Goal: Information Seeking & Learning: Learn about a topic

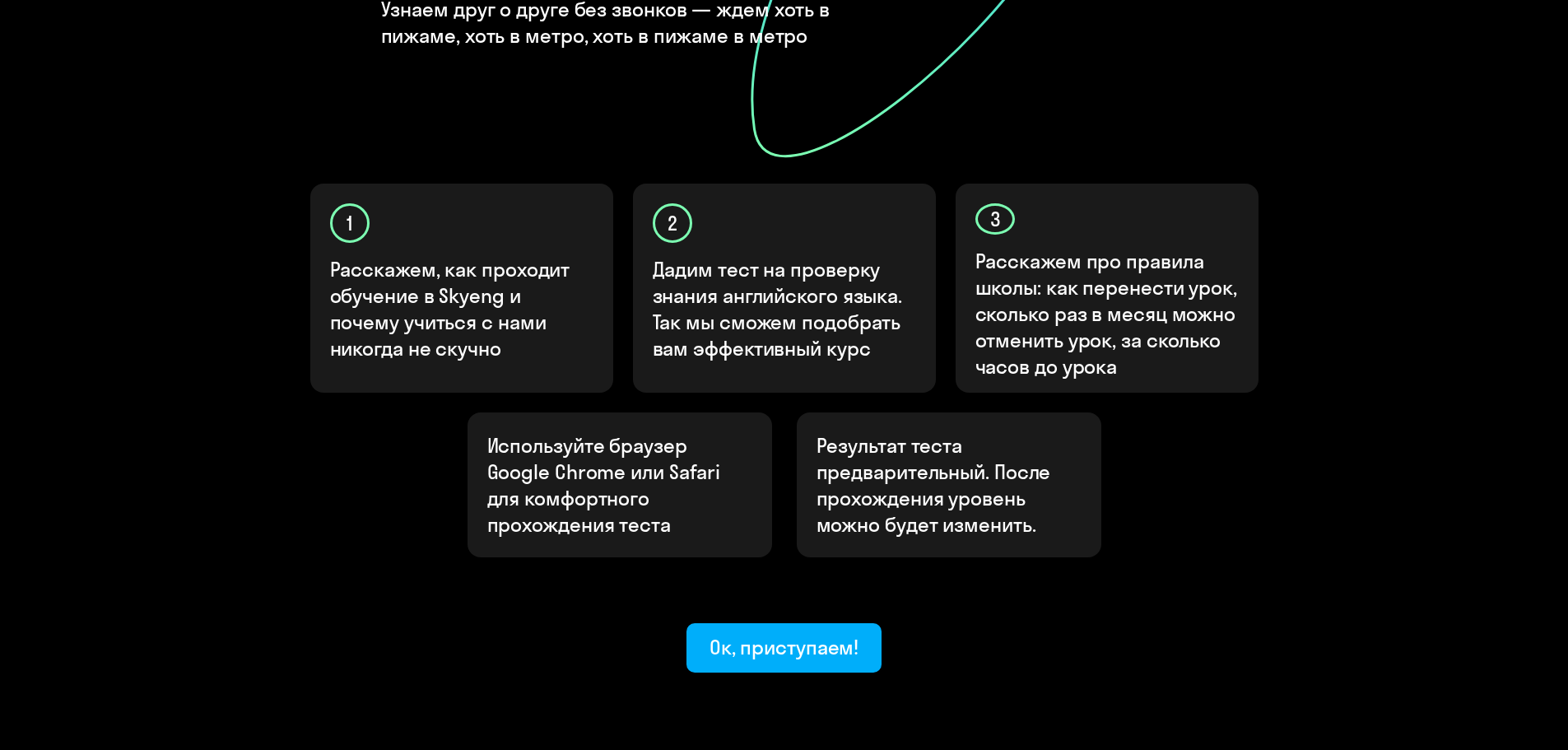
scroll to position [412, 0]
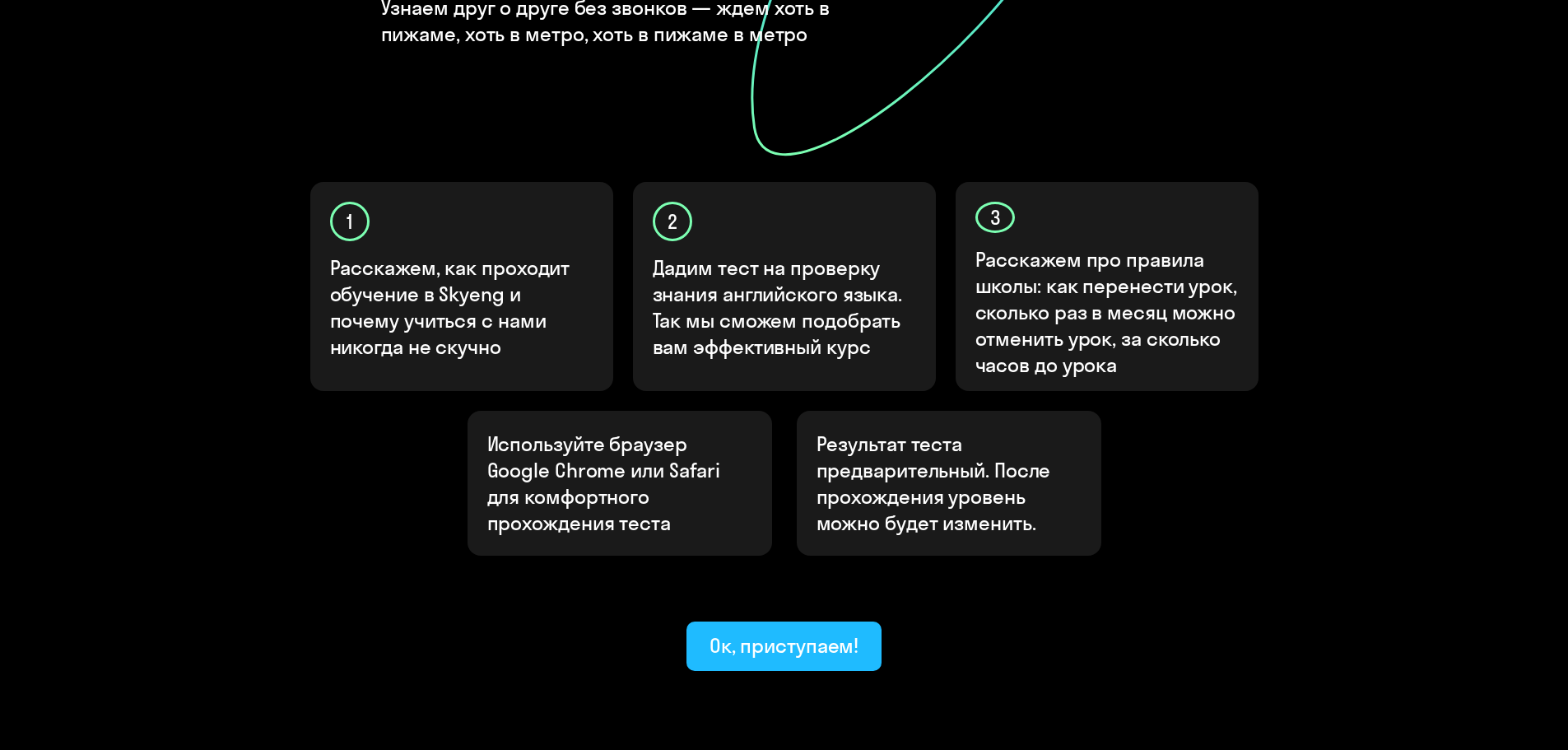
click at [778, 632] on div "Ок, приступаем!" at bounding box center [785, 645] width 150 height 26
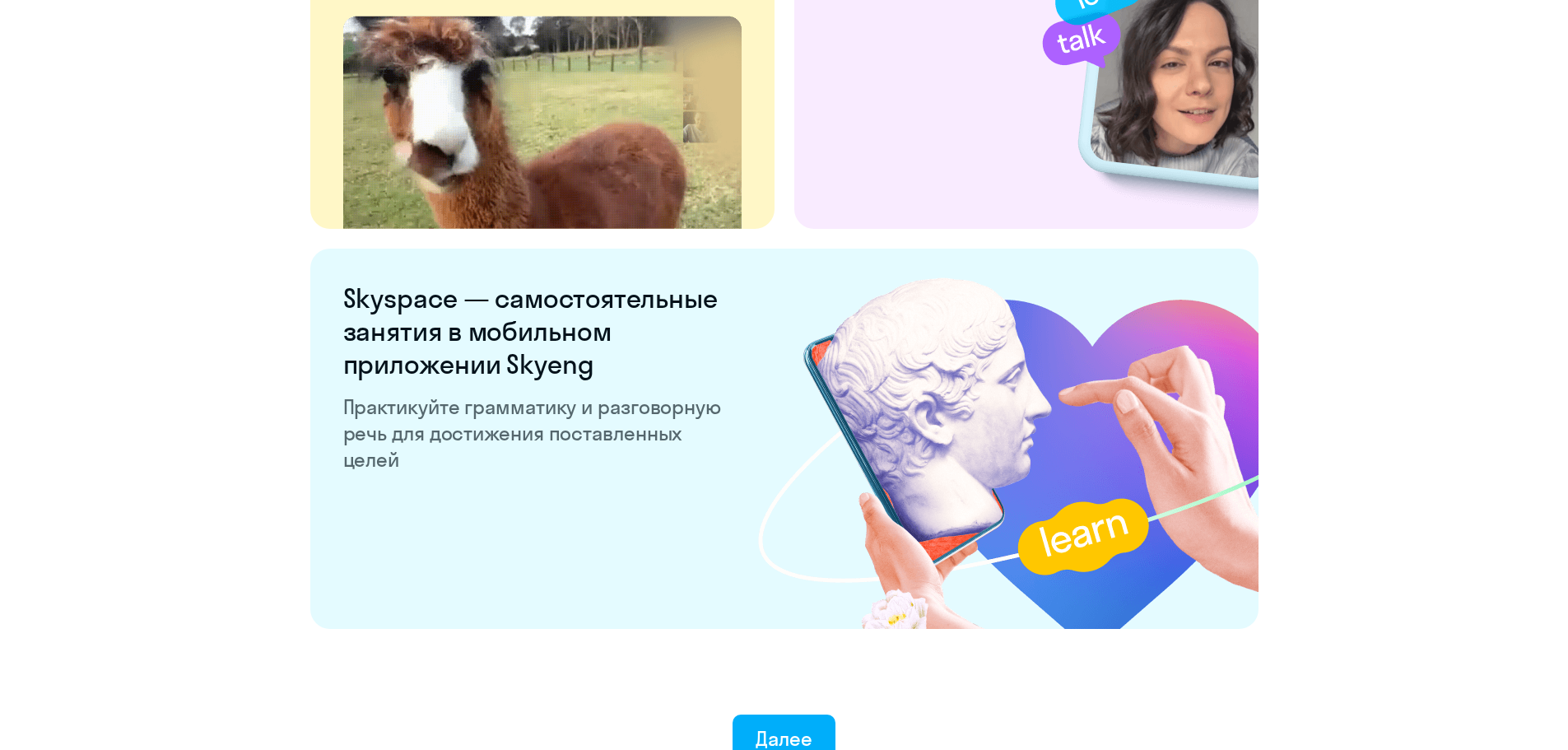
scroll to position [3065, 0]
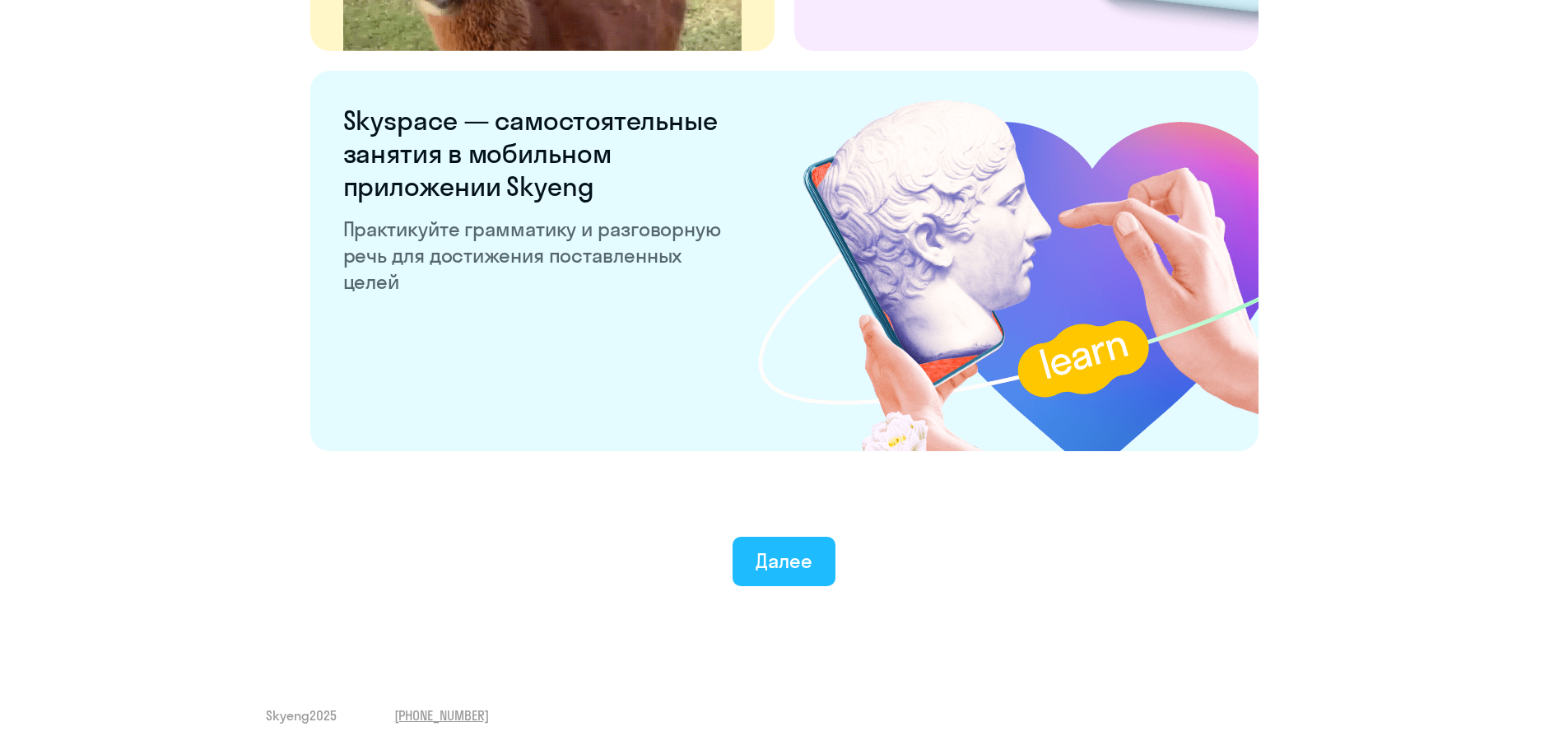
click at [790, 560] on div "Далее" at bounding box center [783, 560] width 56 height 26
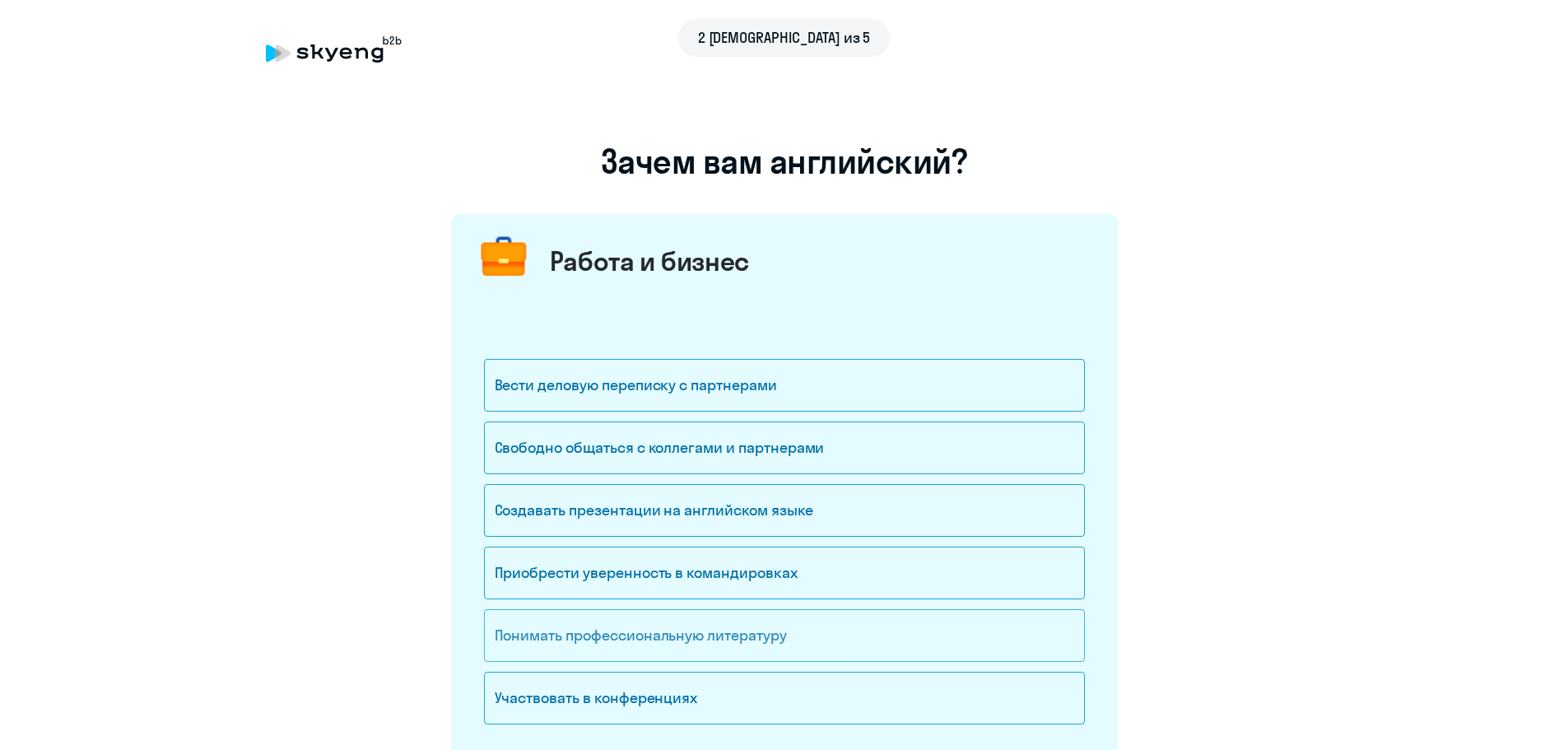
scroll to position [82, 0]
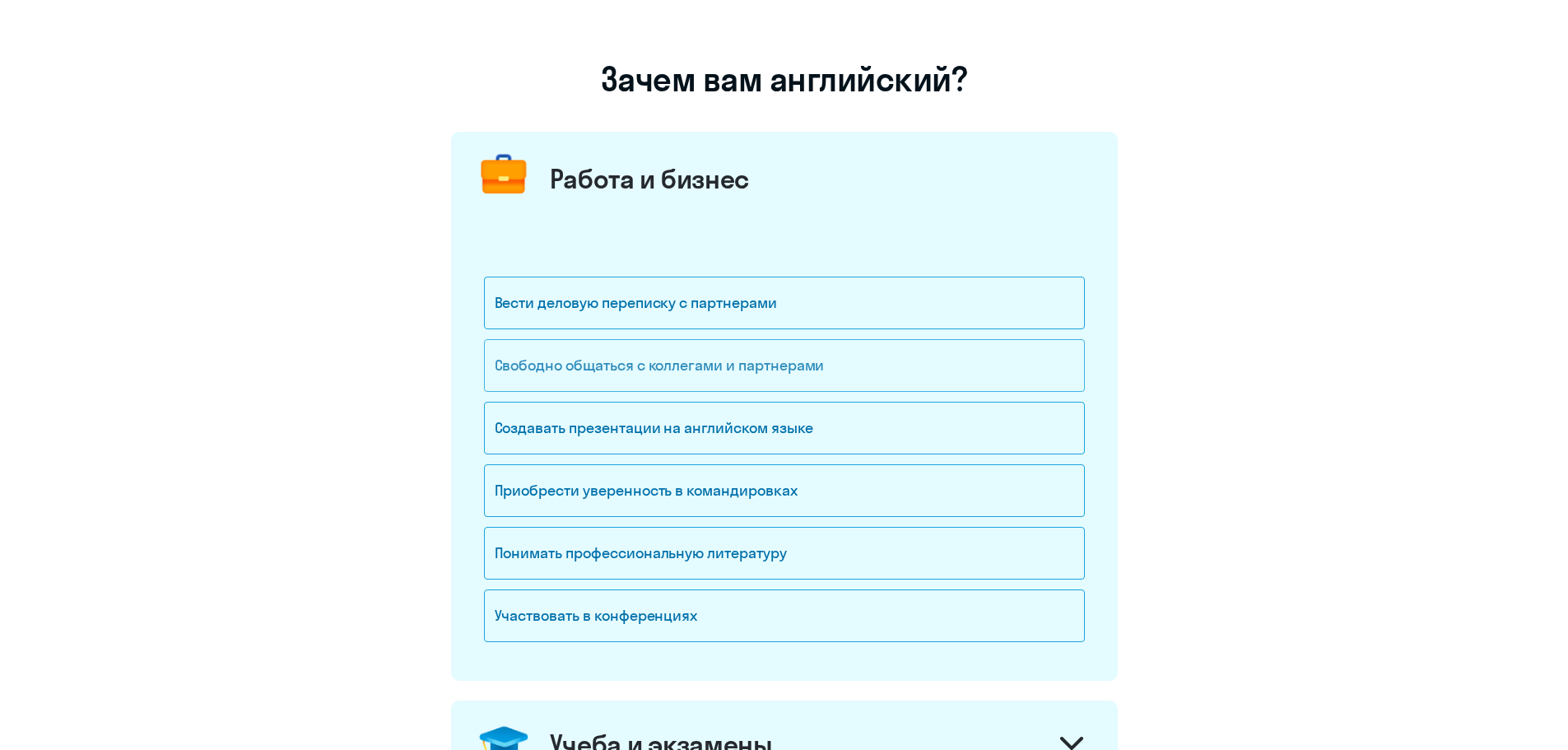
click at [897, 354] on div "Свободно общаться с коллегами и партнерами" at bounding box center [785, 365] width 601 height 53
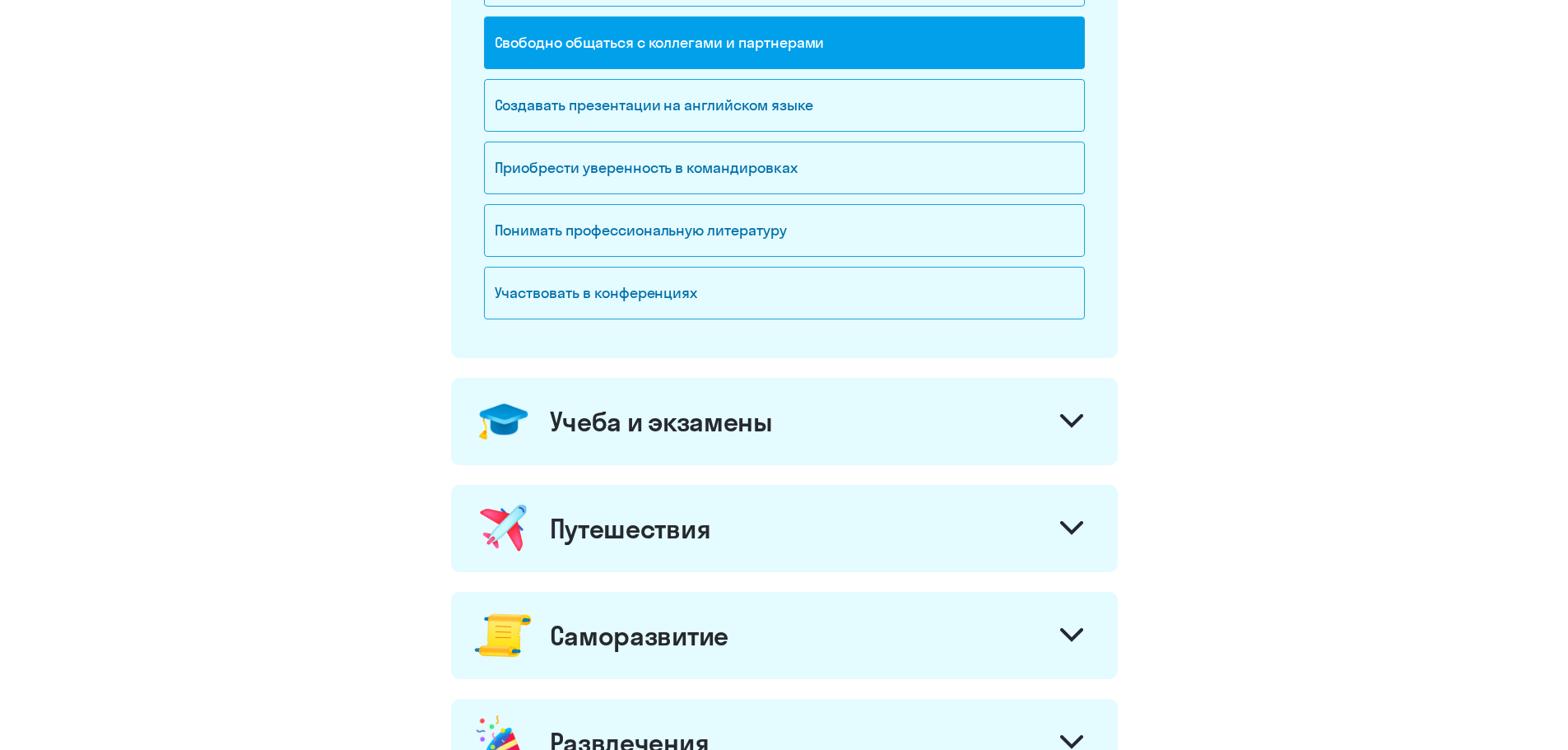
scroll to position [412, 0]
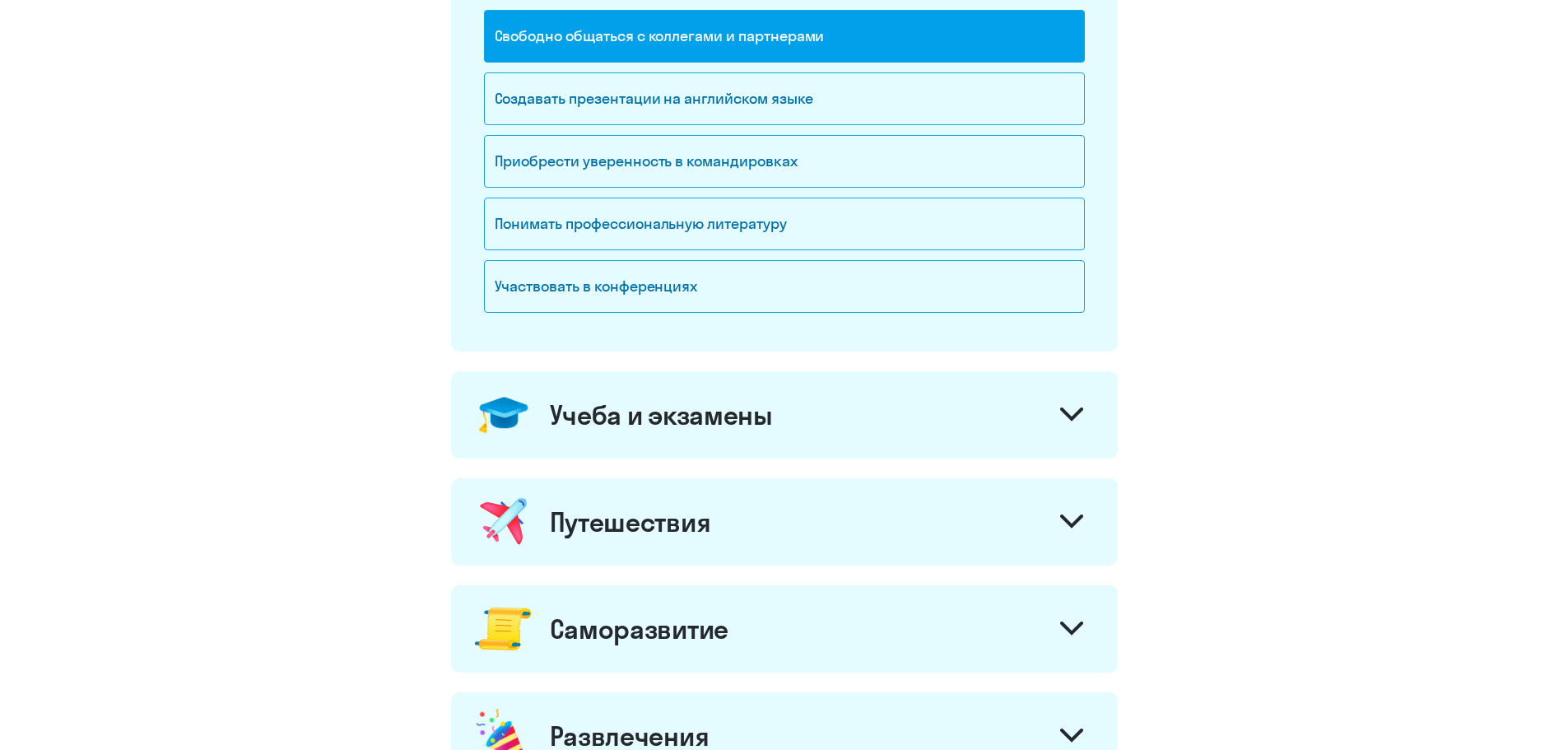
click at [964, 434] on div "Учеба и экзамены" at bounding box center [785, 415] width 667 height 88
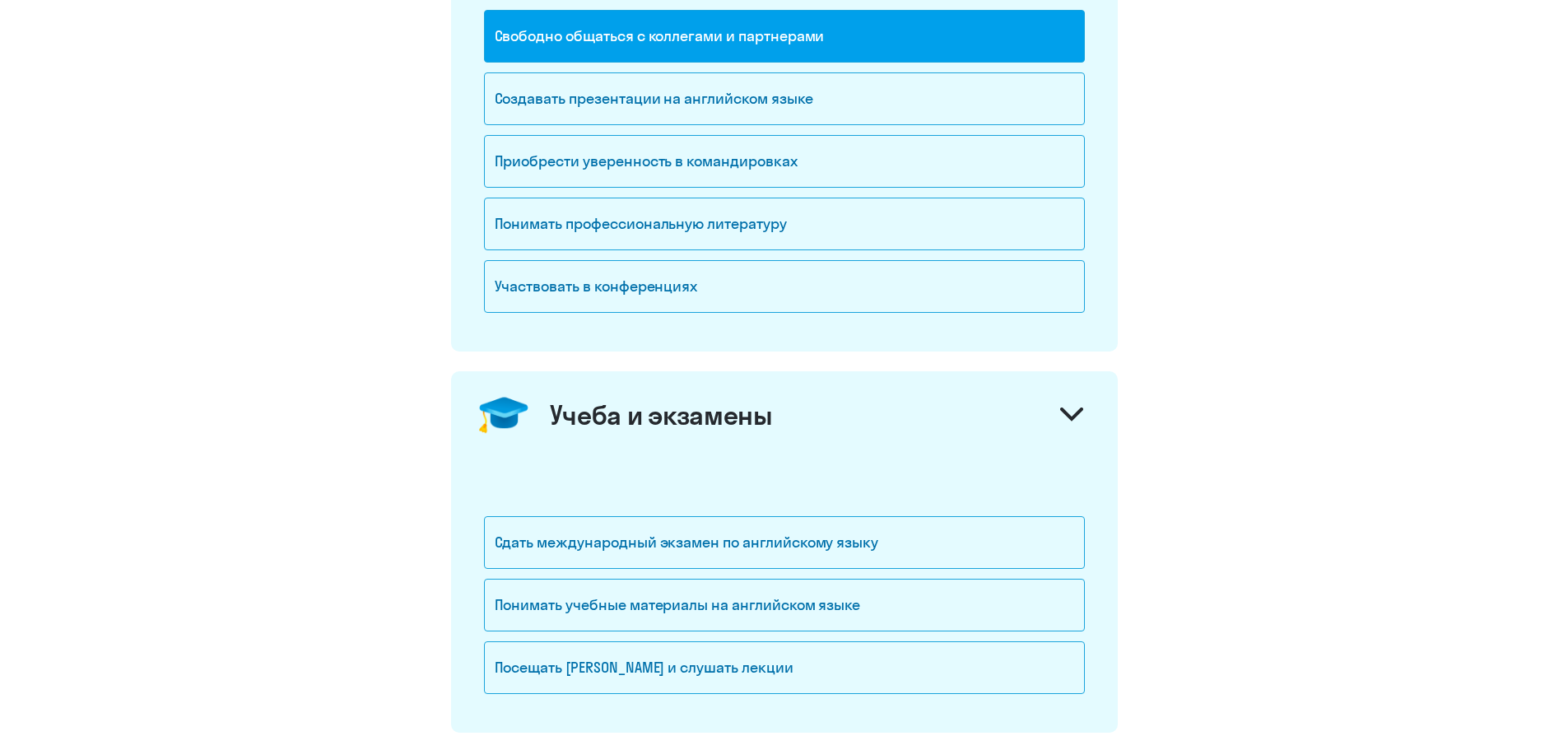
click at [973, 430] on div "Учеба и экзамены" at bounding box center [785, 415] width 667 height 88
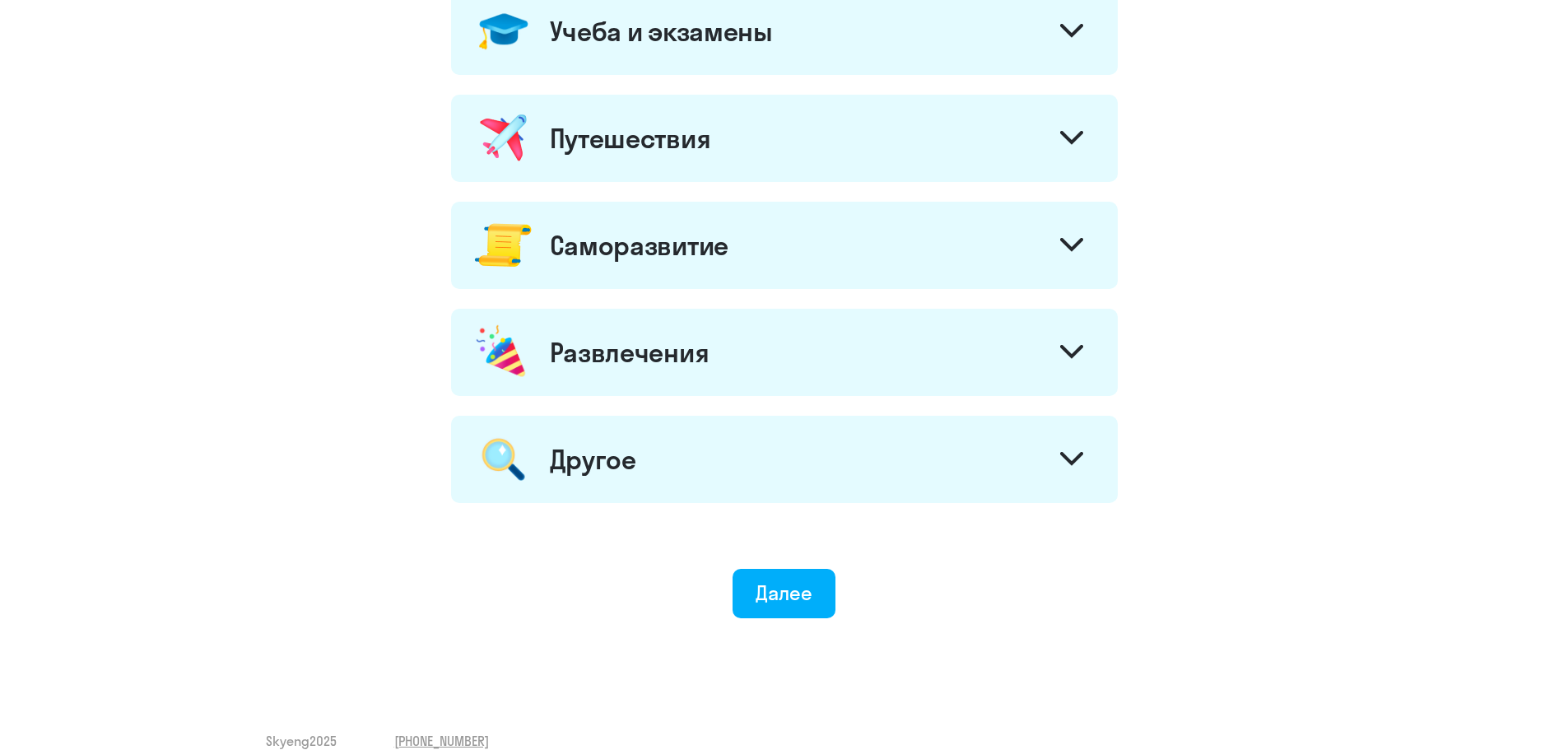
scroll to position [821, 0]
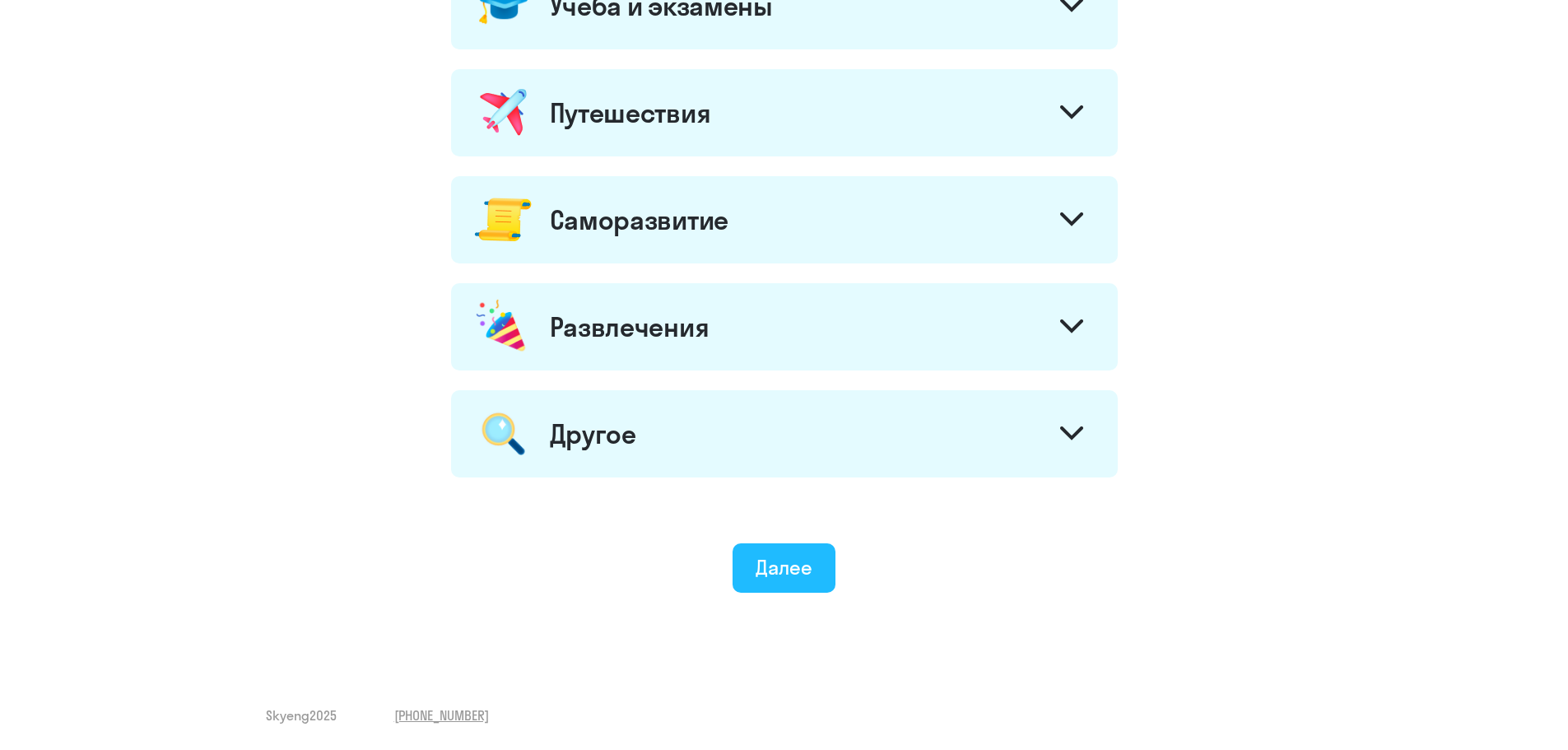
click at [795, 574] on div "Далее" at bounding box center [783, 566] width 56 height 26
